Goal: Task Accomplishment & Management: Manage account settings

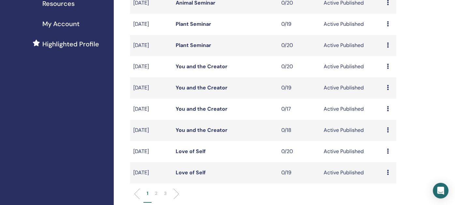
scroll to position [163, 0]
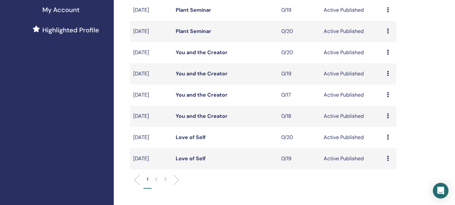
click at [194, 137] on link "Love of Self" at bounding box center [191, 137] width 30 height 7
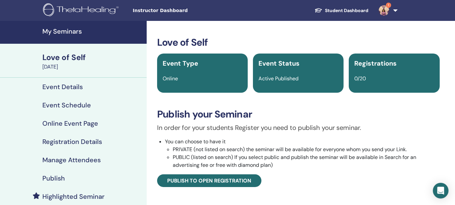
click at [50, 176] on h4 "Publish" at bounding box center [53, 178] width 22 height 8
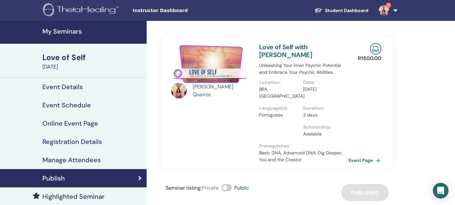
click at [366, 160] on link "Event Page" at bounding box center [365, 160] width 34 height 10
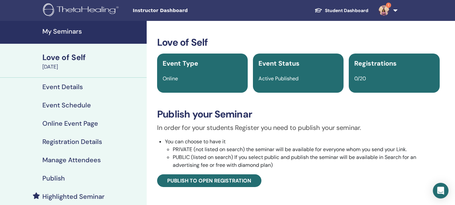
click at [66, 31] on h4 "My Seminars" at bounding box center [92, 31] width 100 height 8
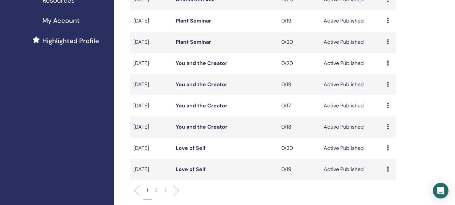
scroll to position [163, 0]
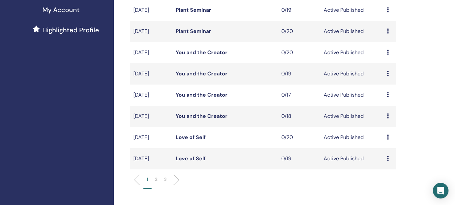
click at [189, 157] on link "Love of Self" at bounding box center [191, 158] width 30 height 7
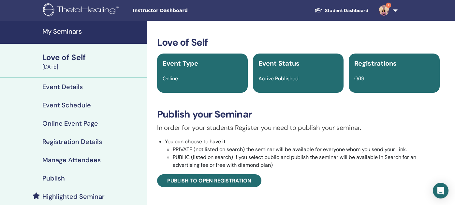
click at [49, 177] on h4 "Publish" at bounding box center [53, 178] width 22 height 8
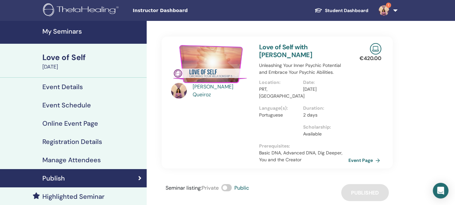
click at [358, 159] on link "Event Page" at bounding box center [365, 160] width 34 height 10
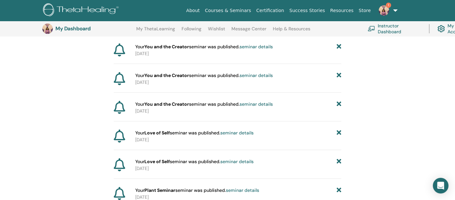
scroll to position [113, 0]
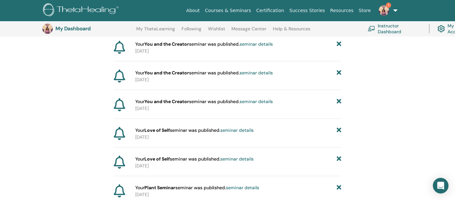
click at [256, 99] on link "seminar details" at bounding box center [255, 101] width 33 height 6
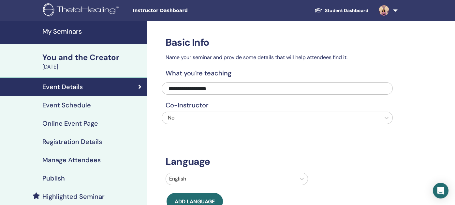
click at [52, 176] on h4 "Publish" at bounding box center [53, 178] width 22 height 8
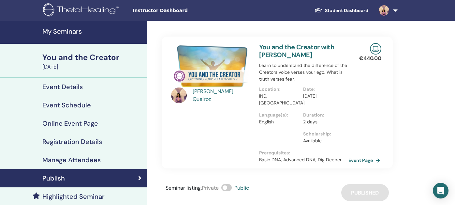
click at [355, 158] on link "Event Page" at bounding box center [365, 160] width 34 height 10
click at [65, 31] on h4 "My Seminars" at bounding box center [92, 31] width 100 height 8
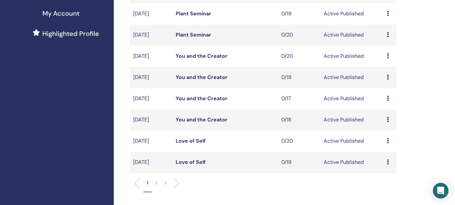
scroll to position [163, 0]
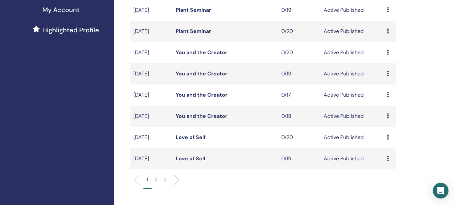
click at [207, 73] on link "You and the Creator" at bounding box center [202, 73] width 52 height 7
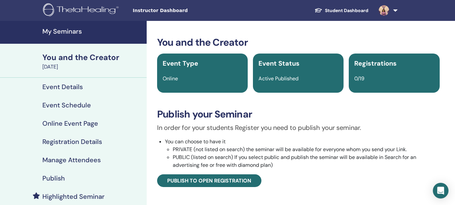
click at [48, 177] on h4 "Publish" at bounding box center [53, 178] width 22 height 8
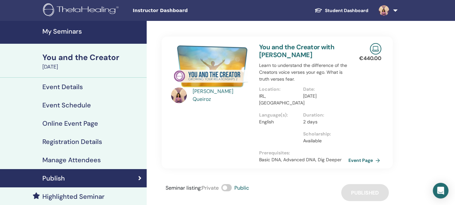
click at [364, 159] on link "Event Page" at bounding box center [365, 160] width 34 height 10
click at [65, 30] on h4 "My Seminars" at bounding box center [92, 31] width 100 height 8
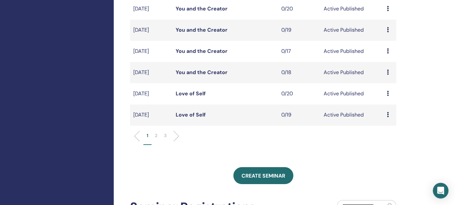
scroll to position [163, 0]
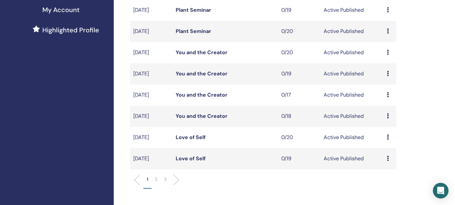
click at [197, 94] on link "You and the Creator" at bounding box center [202, 94] width 52 height 7
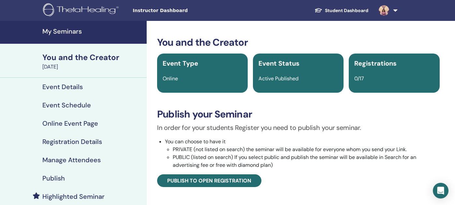
click at [53, 175] on h4 "Publish" at bounding box center [53, 178] width 22 height 8
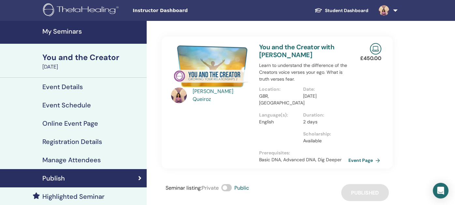
click at [358, 160] on link "Event Page" at bounding box center [365, 160] width 34 height 10
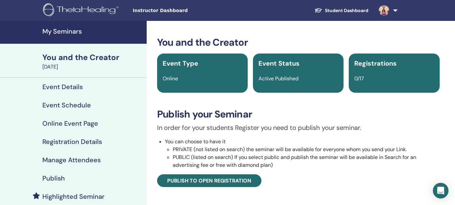
click at [67, 30] on h4 "My Seminars" at bounding box center [92, 31] width 100 height 8
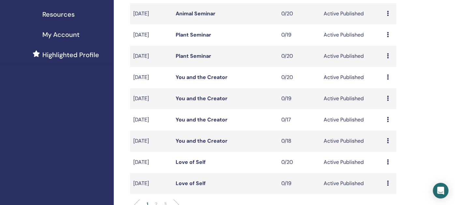
scroll to position [163, 0]
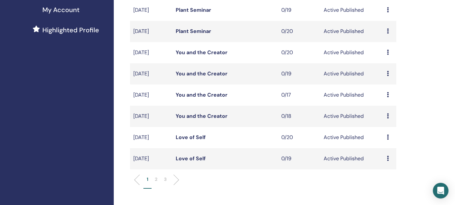
click at [208, 115] on link "You and the Creator" at bounding box center [202, 115] width 52 height 7
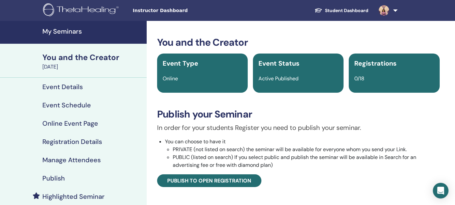
click at [54, 176] on h4 "Publish" at bounding box center [53, 178] width 22 height 8
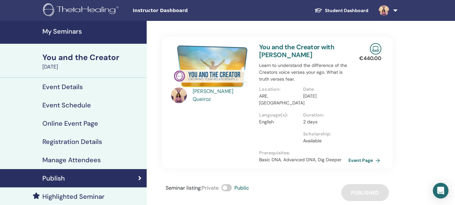
click at [357, 160] on link "Event Page" at bounding box center [365, 160] width 34 height 10
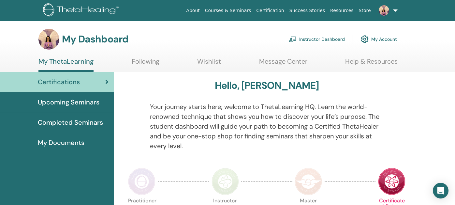
click at [280, 10] on link "Certification" at bounding box center [269, 11] width 33 height 12
